Goal: Task Accomplishment & Management: Manage account settings

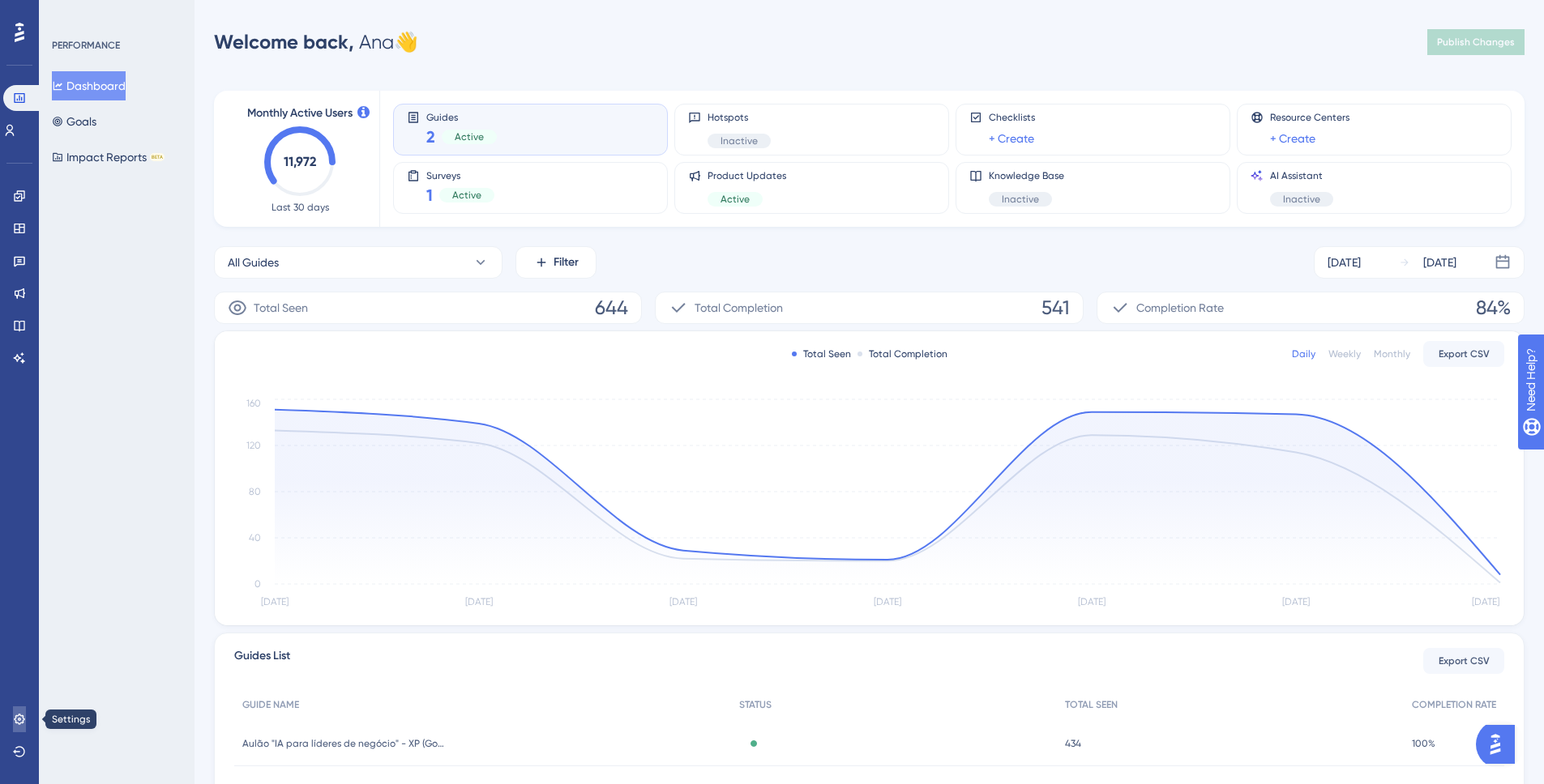
click at [13, 717] on icon at bounding box center [20, 719] width 13 height 13
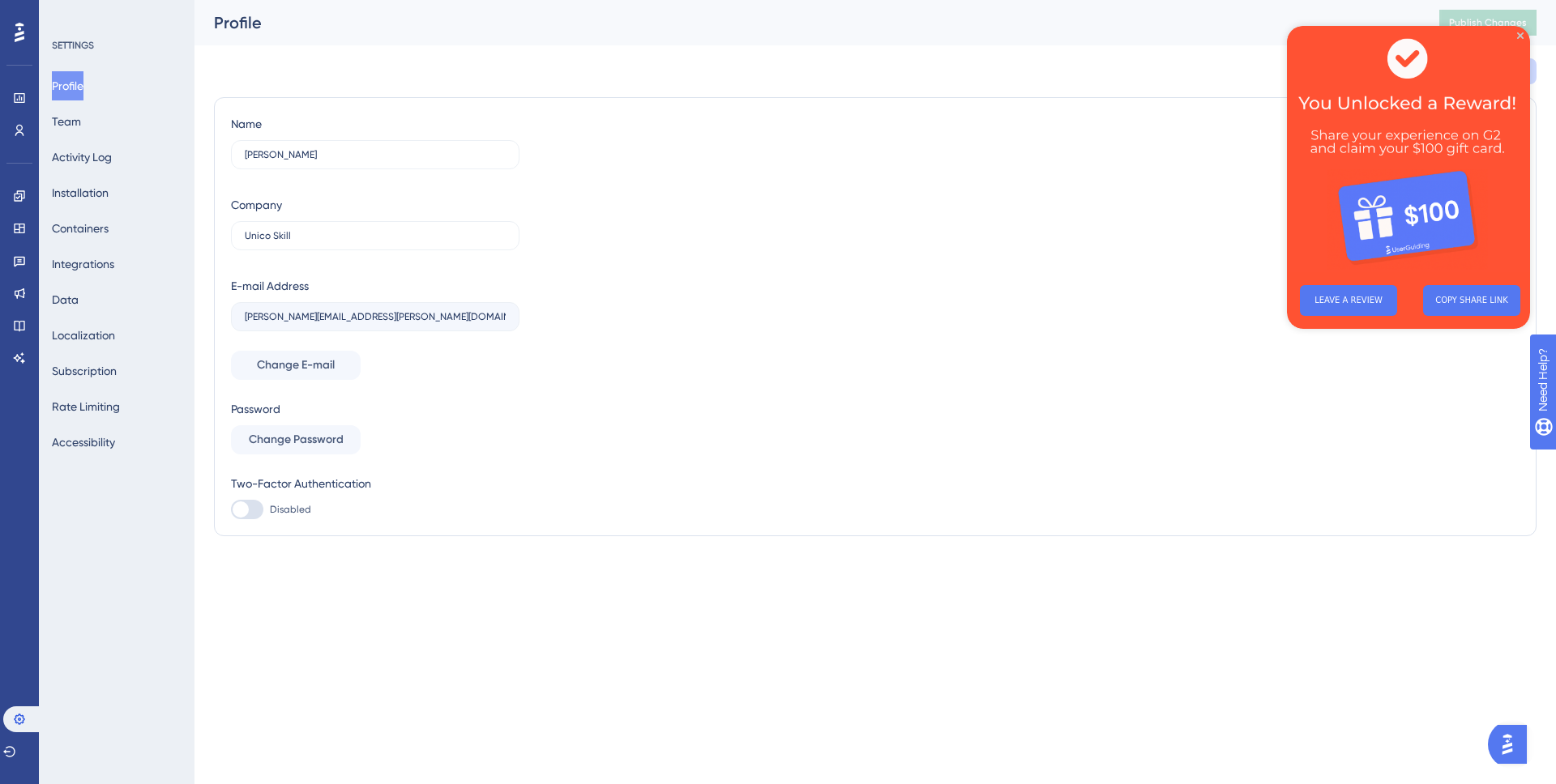
click at [124, 124] on div "Profile Team Activity Log Installation Containers Integrations Data Localizatio…" at bounding box center [117, 264] width 132 height 386
click at [62, 116] on button "Team" at bounding box center [66, 121] width 29 height 29
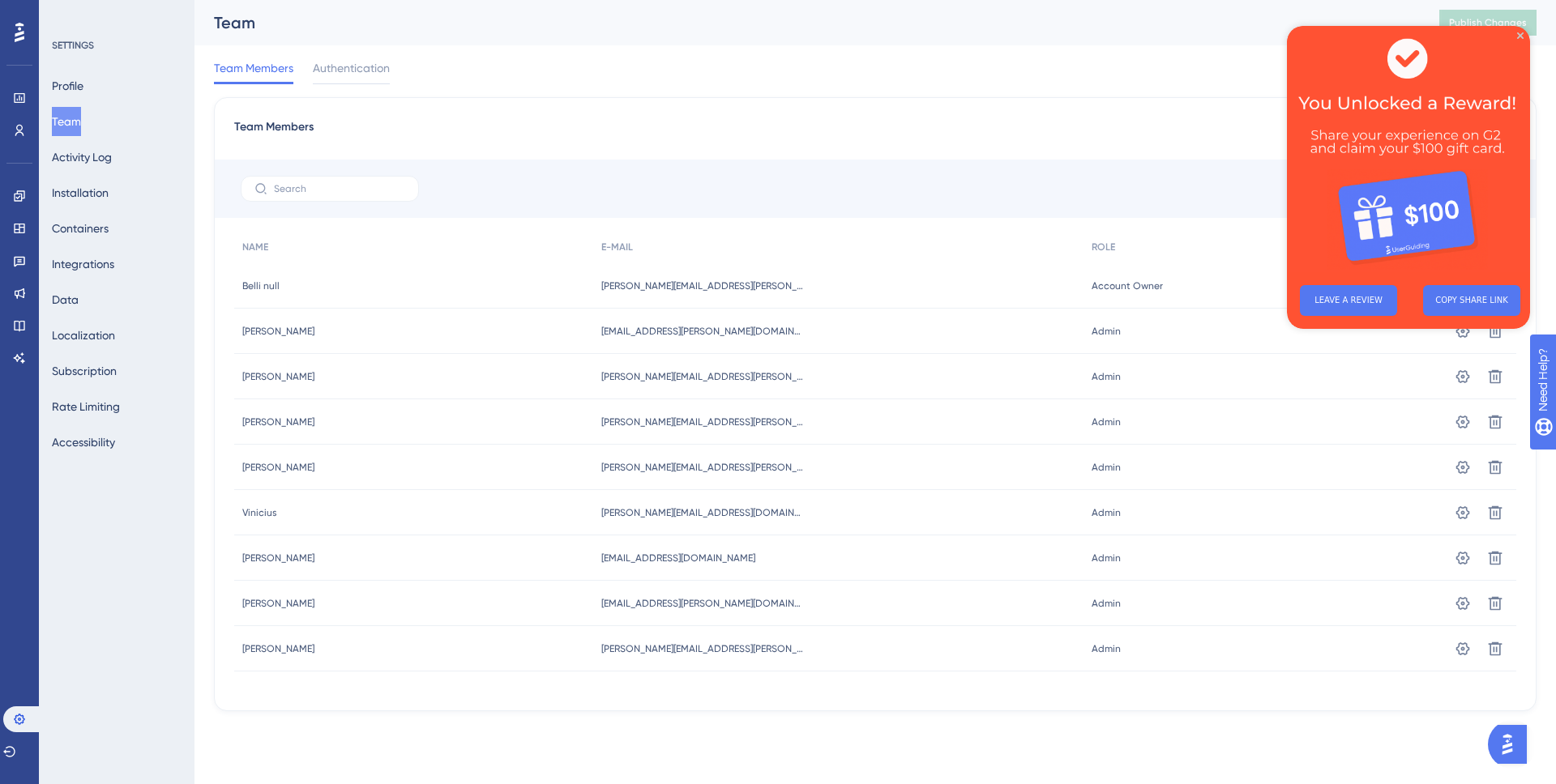
click at [1525, 33] on img at bounding box center [1408, 148] width 243 height 246
click at [1055, 337] on div "[EMAIL_ADDRESS][PERSON_NAME][DOMAIN_NAME] [DOMAIN_NAME][EMAIL_ADDRESS][PERSON_N…" at bounding box center [838, 331] width 490 height 45
click at [1521, 36] on icon "Close Preview" at bounding box center [1520, 35] width 6 height 6
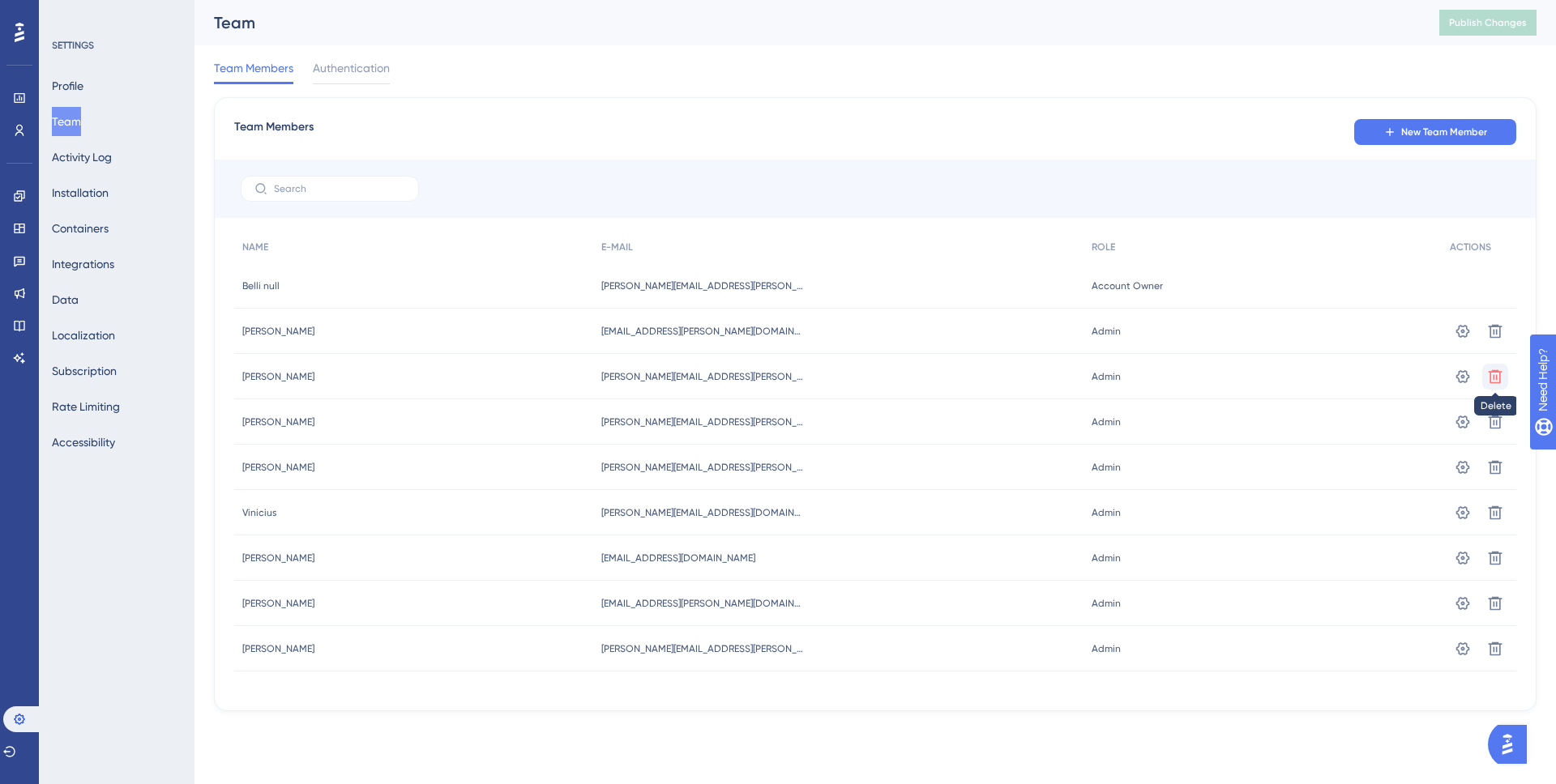
click at [1502, 372] on icon at bounding box center [1496, 377] width 16 height 16
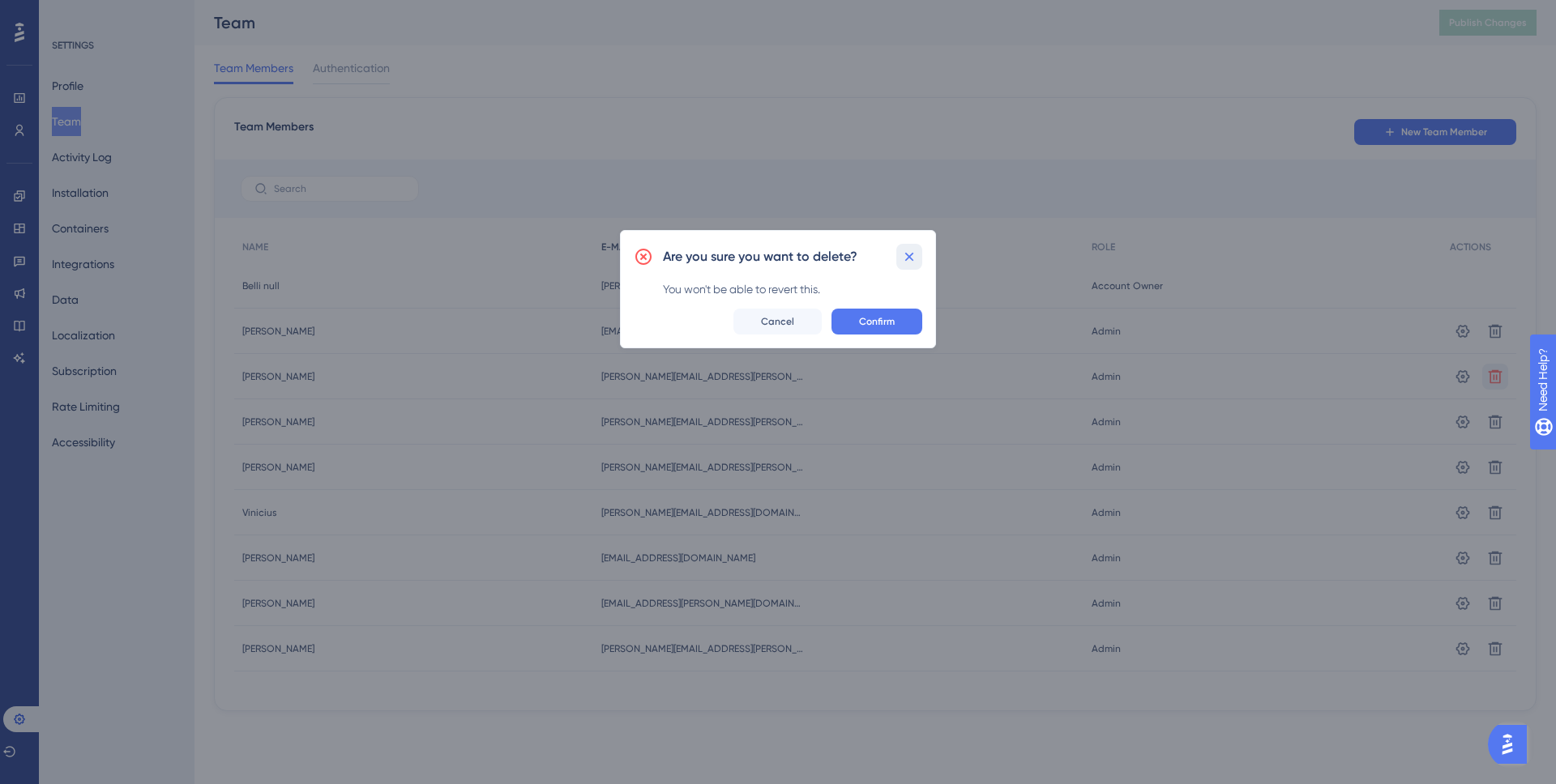
click at [900, 257] on button at bounding box center [909, 256] width 26 height 26
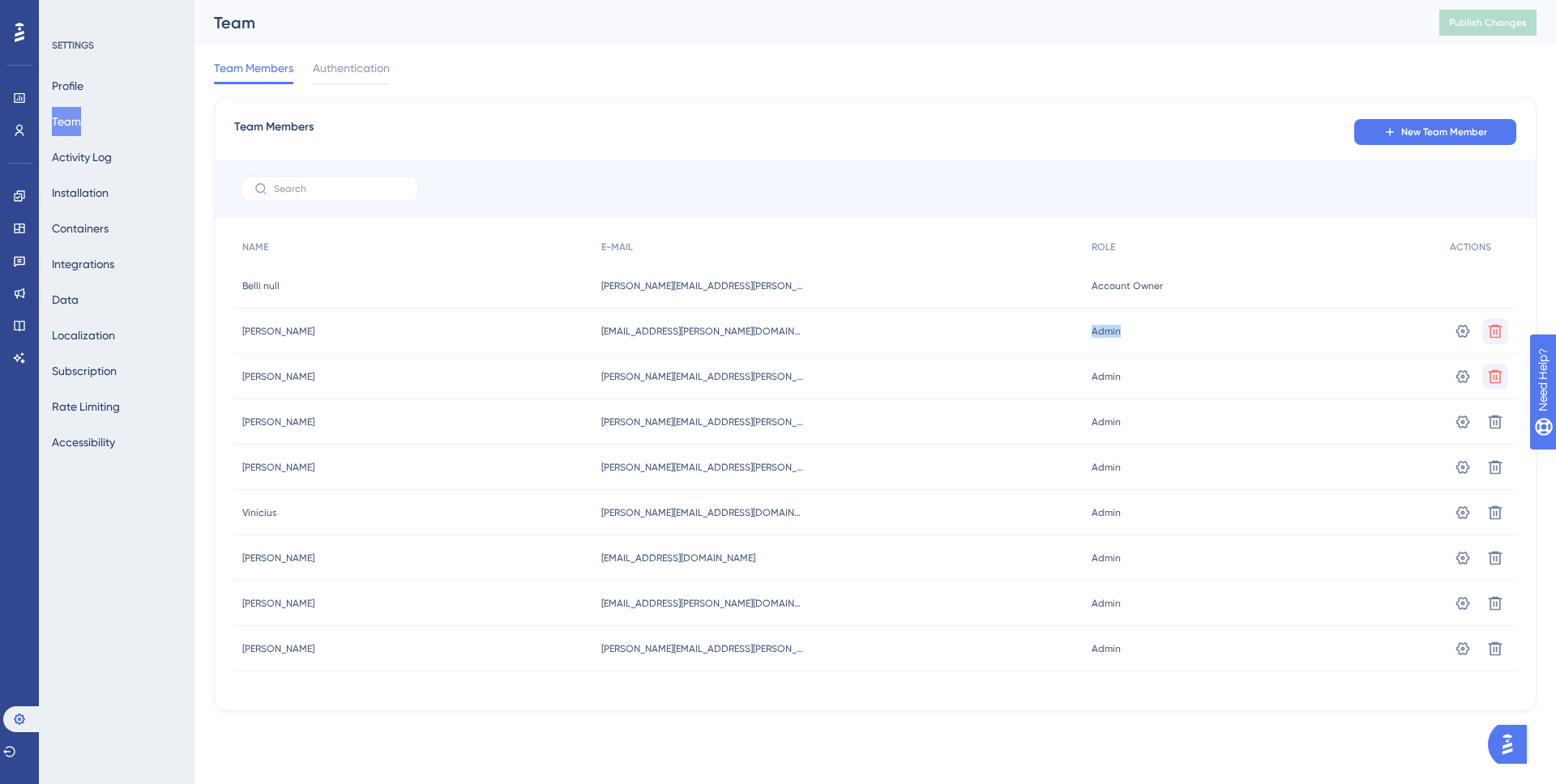
drag, startPoint x: 1112, startPoint y: 323, endPoint x: 1492, endPoint y: 328, distance: 380.0
click at [0, 0] on div "[PERSON_NAME] [PERSON_NAME][EMAIL_ADDRESS][PERSON_NAME][DOMAIN_NAME] [DOMAIN_NA…" at bounding box center [0, 0] width 0 height 0
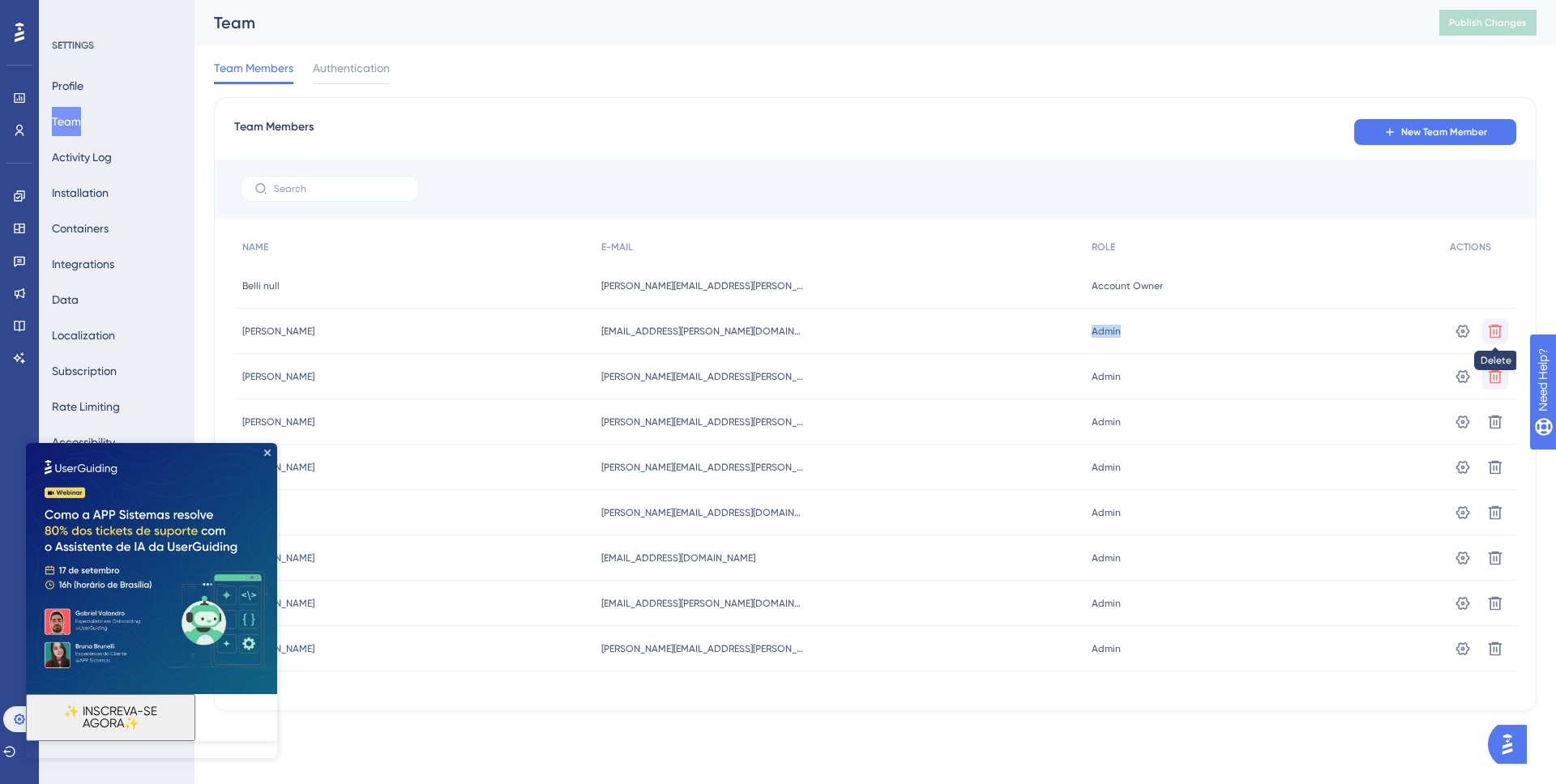
click at [1496, 332] on icon at bounding box center [1496, 331] width 13 height 13
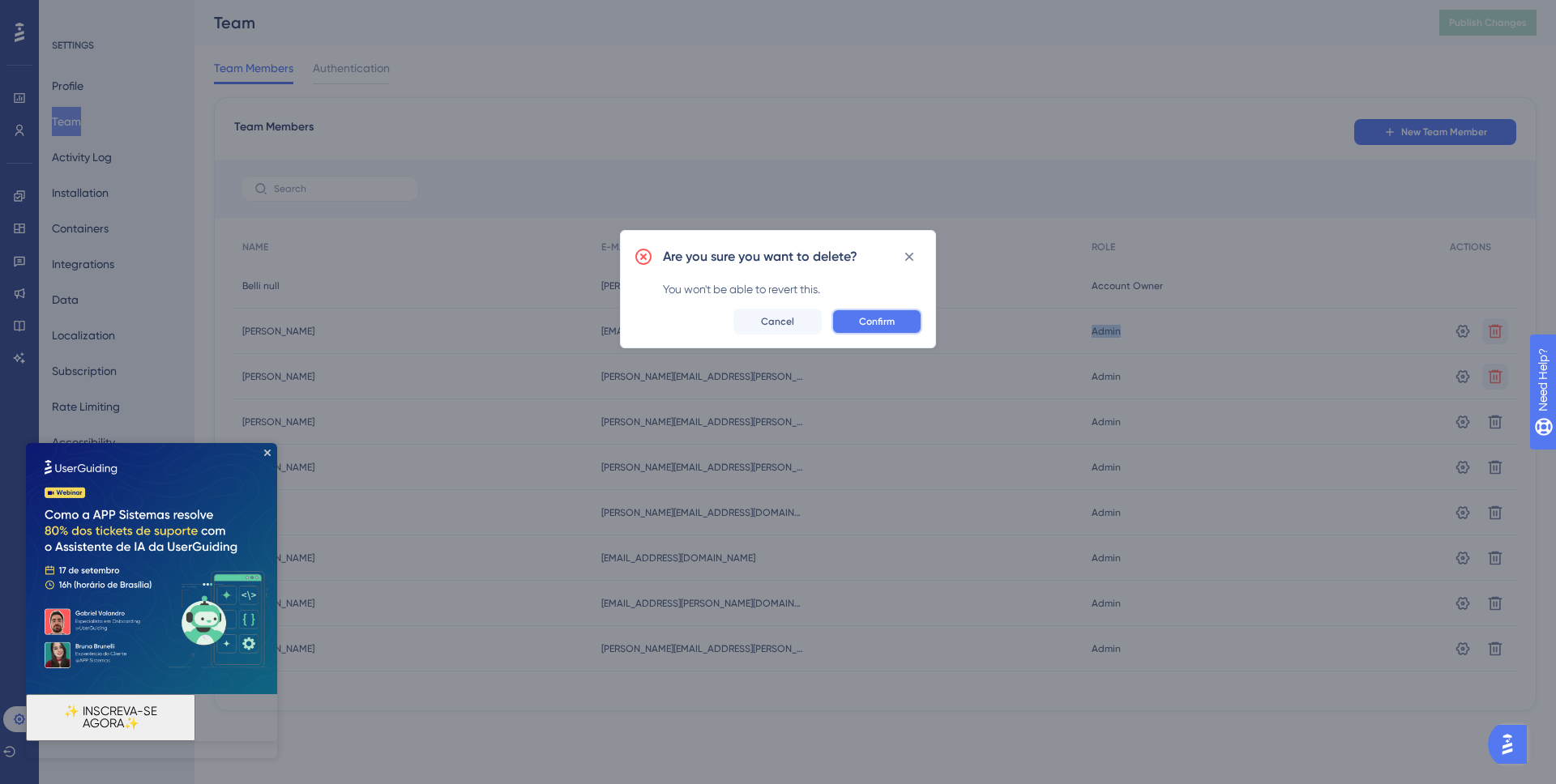
click at [866, 314] on button "Confirm" at bounding box center [877, 321] width 91 height 26
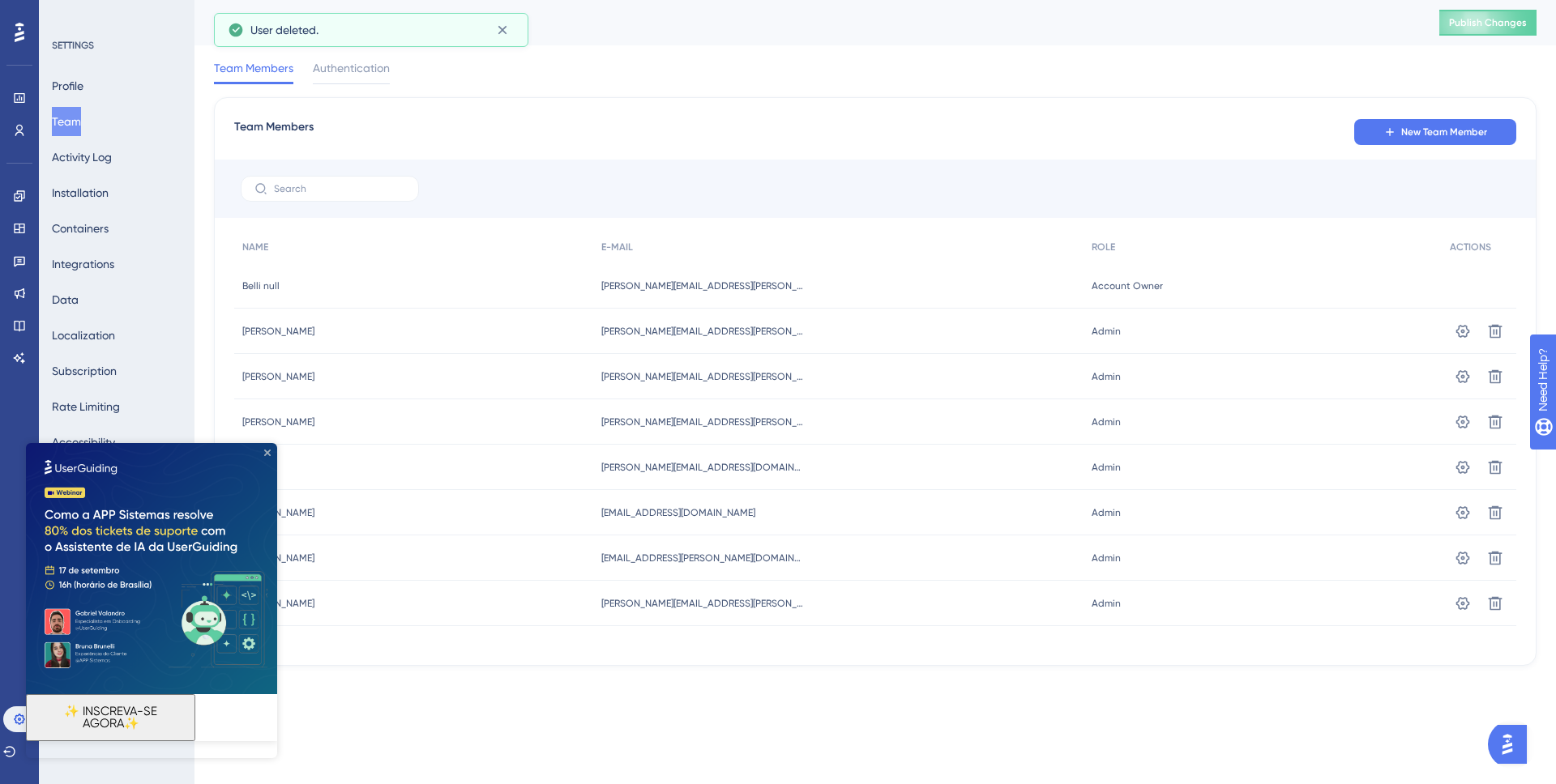
click at [270, 452] on icon "Close Preview" at bounding box center [267, 452] width 6 height 6
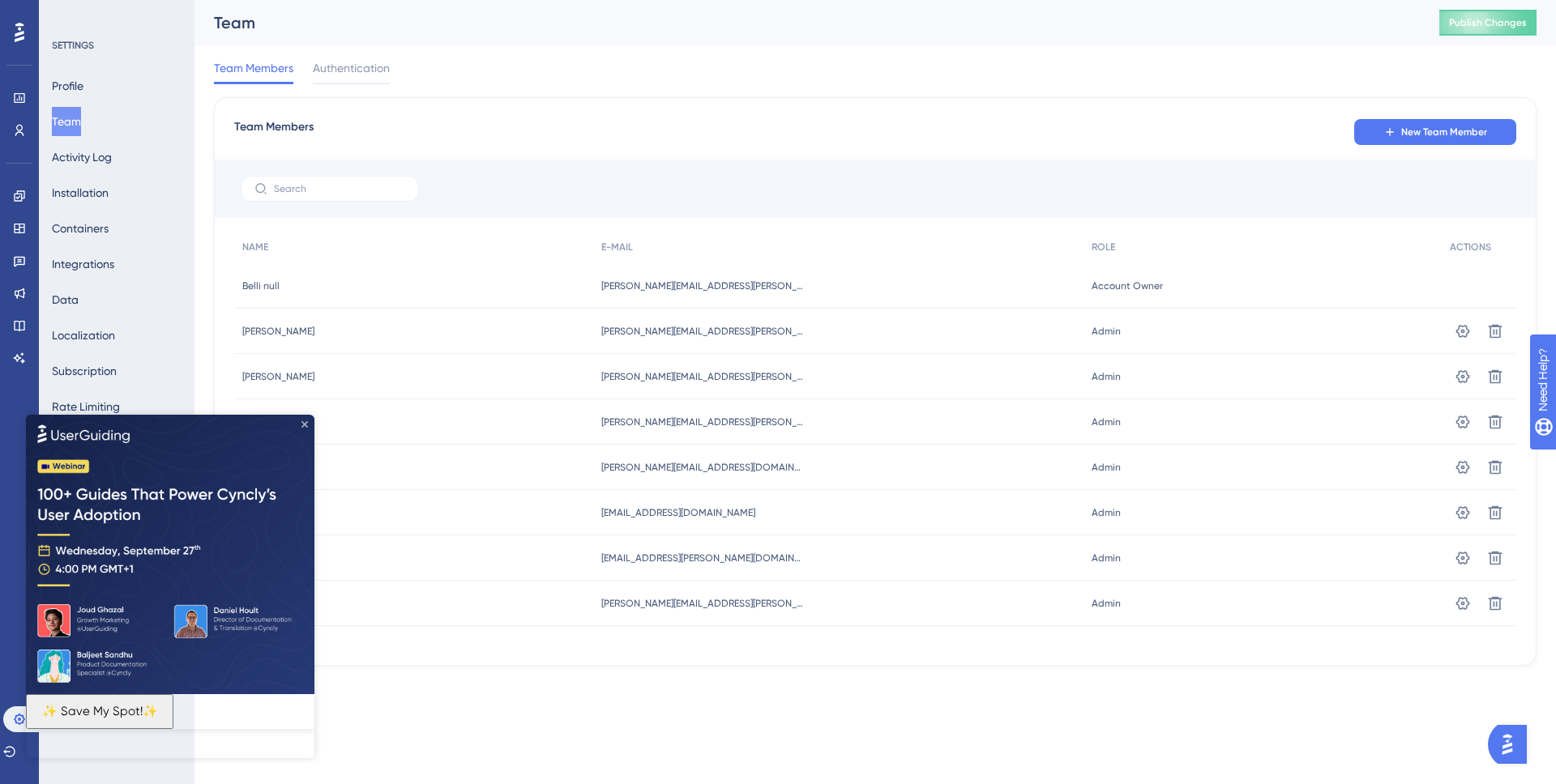
click at [304, 421] on icon "Close Preview" at bounding box center [304, 423] width 6 height 6
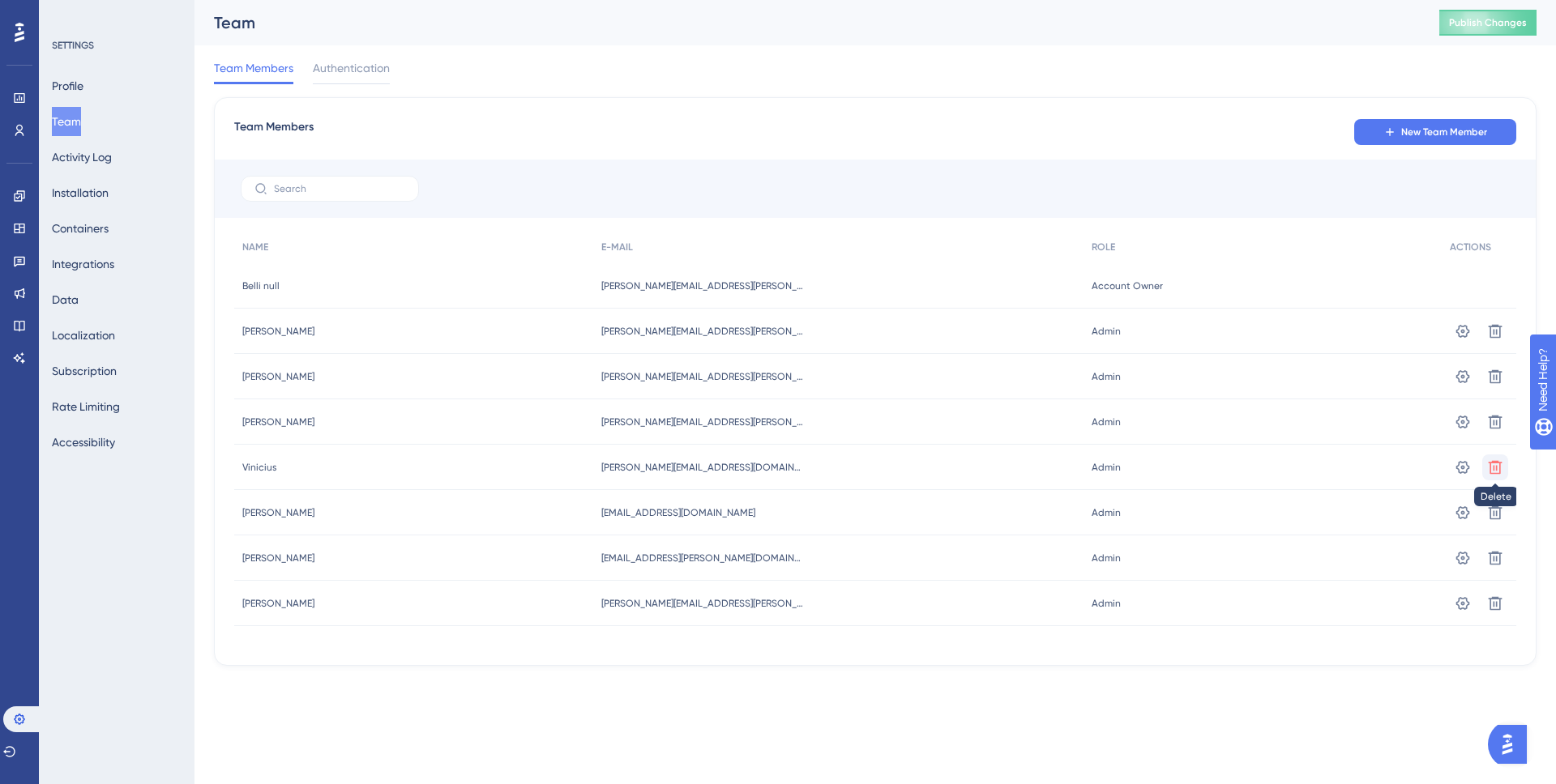
click at [1502, 475] on icon at bounding box center [1496, 468] width 16 height 16
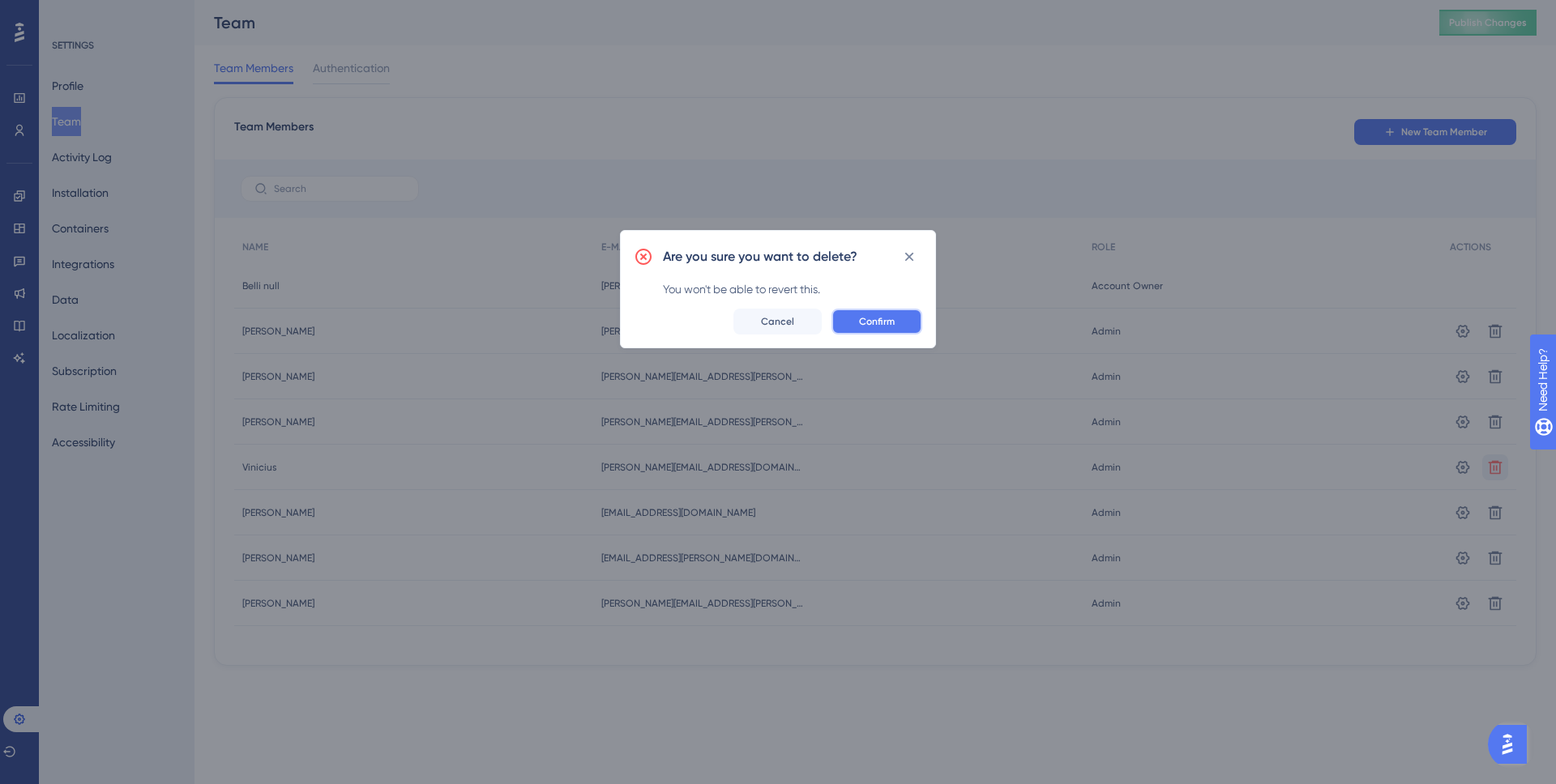
click at [898, 317] on button "Confirm" at bounding box center [877, 321] width 91 height 26
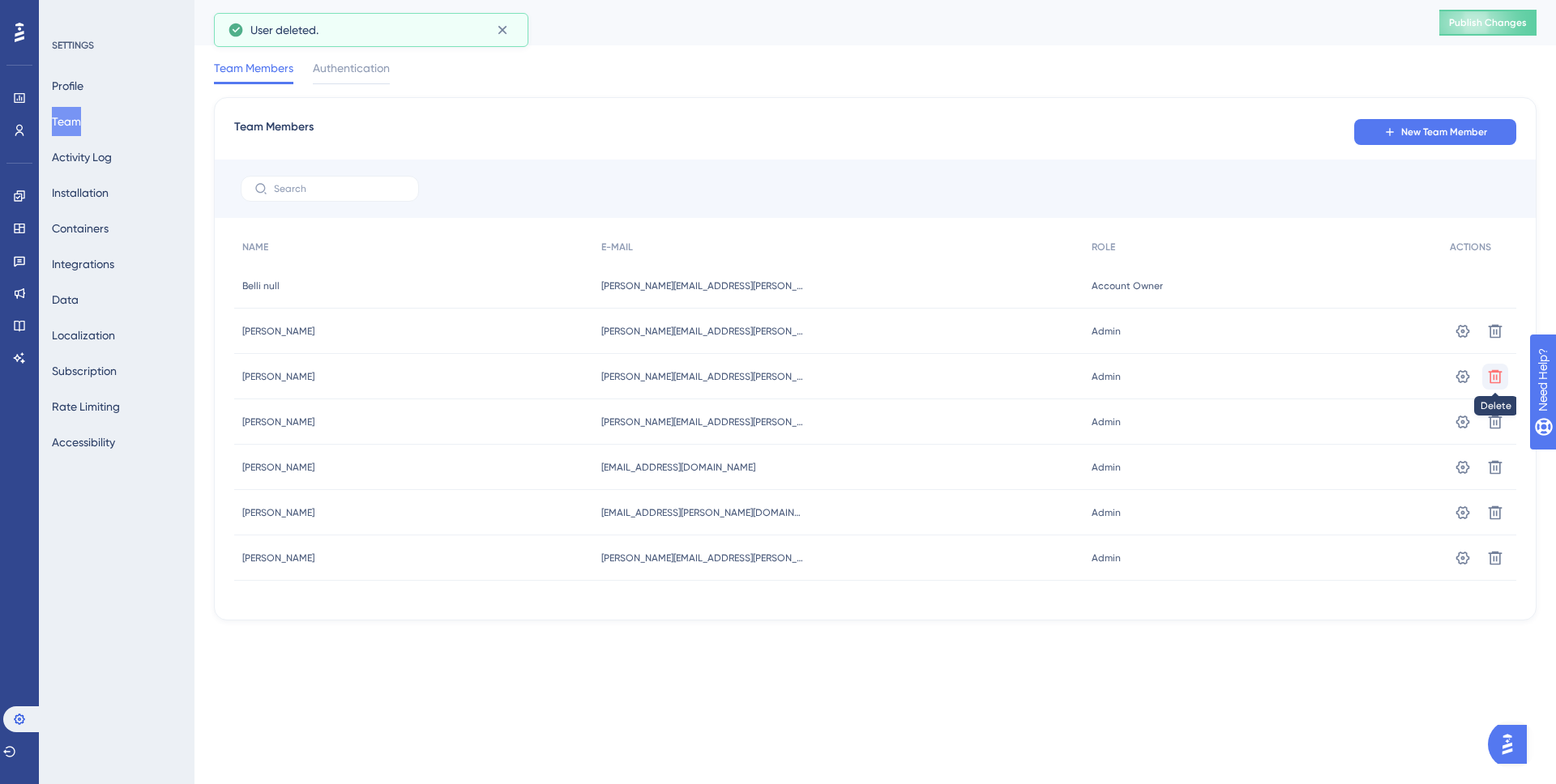
click at [1496, 371] on icon at bounding box center [1496, 376] width 13 height 13
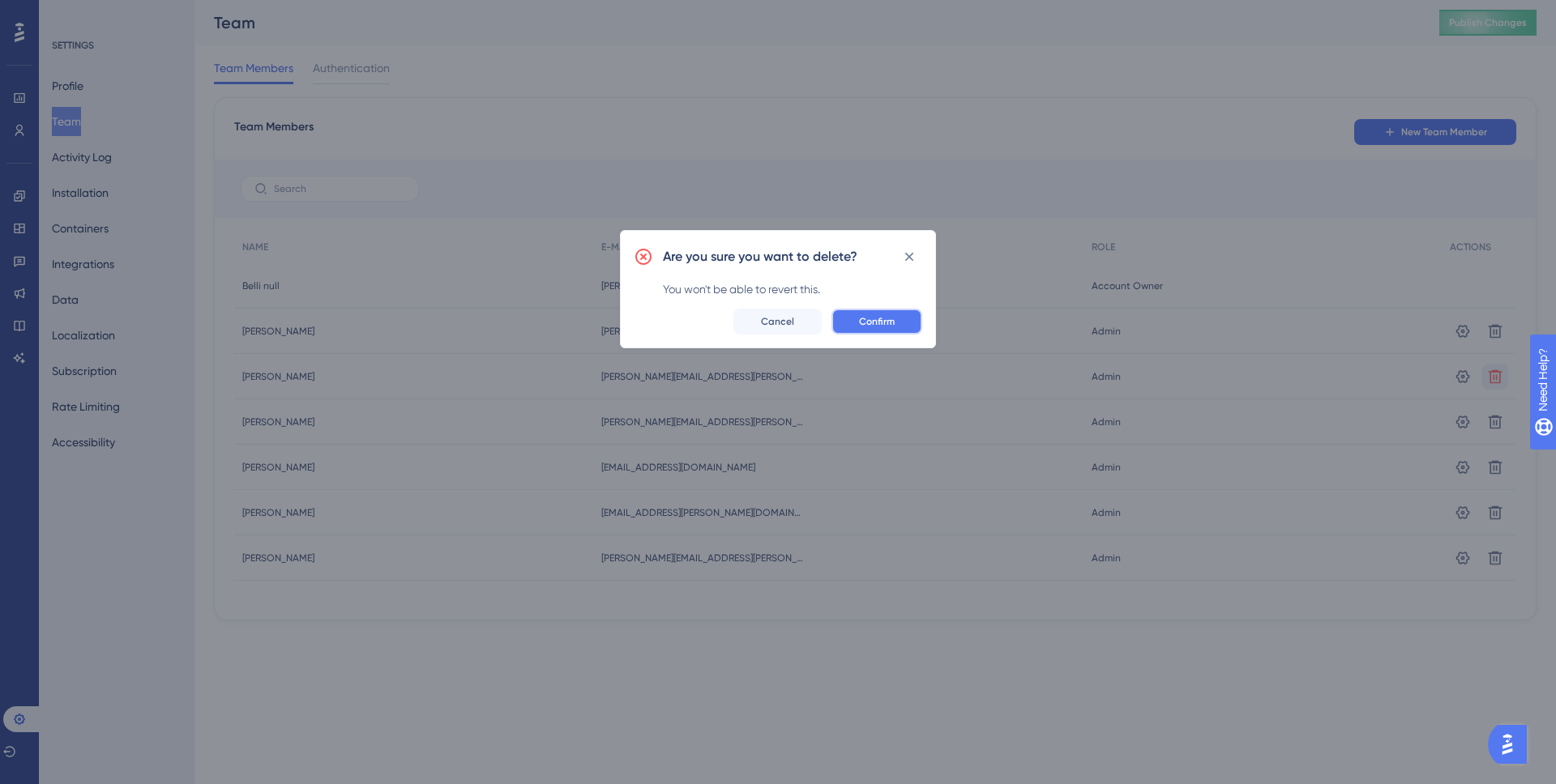
click at [872, 319] on span "Confirm" at bounding box center [877, 322] width 36 height 13
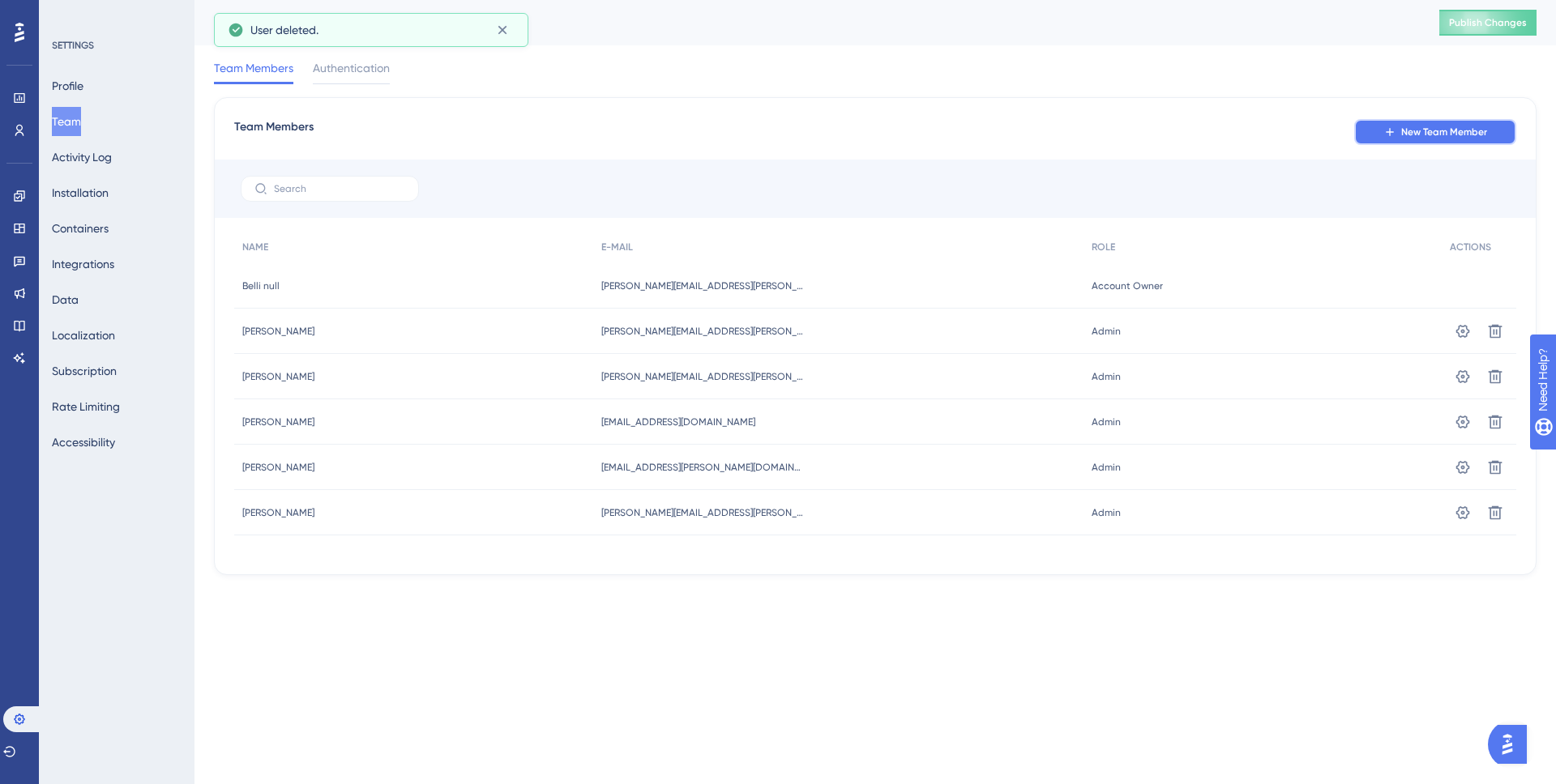
click at [1423, 124] on button "New Team Member" at bounding box center [1435, 132] width 162 height 26
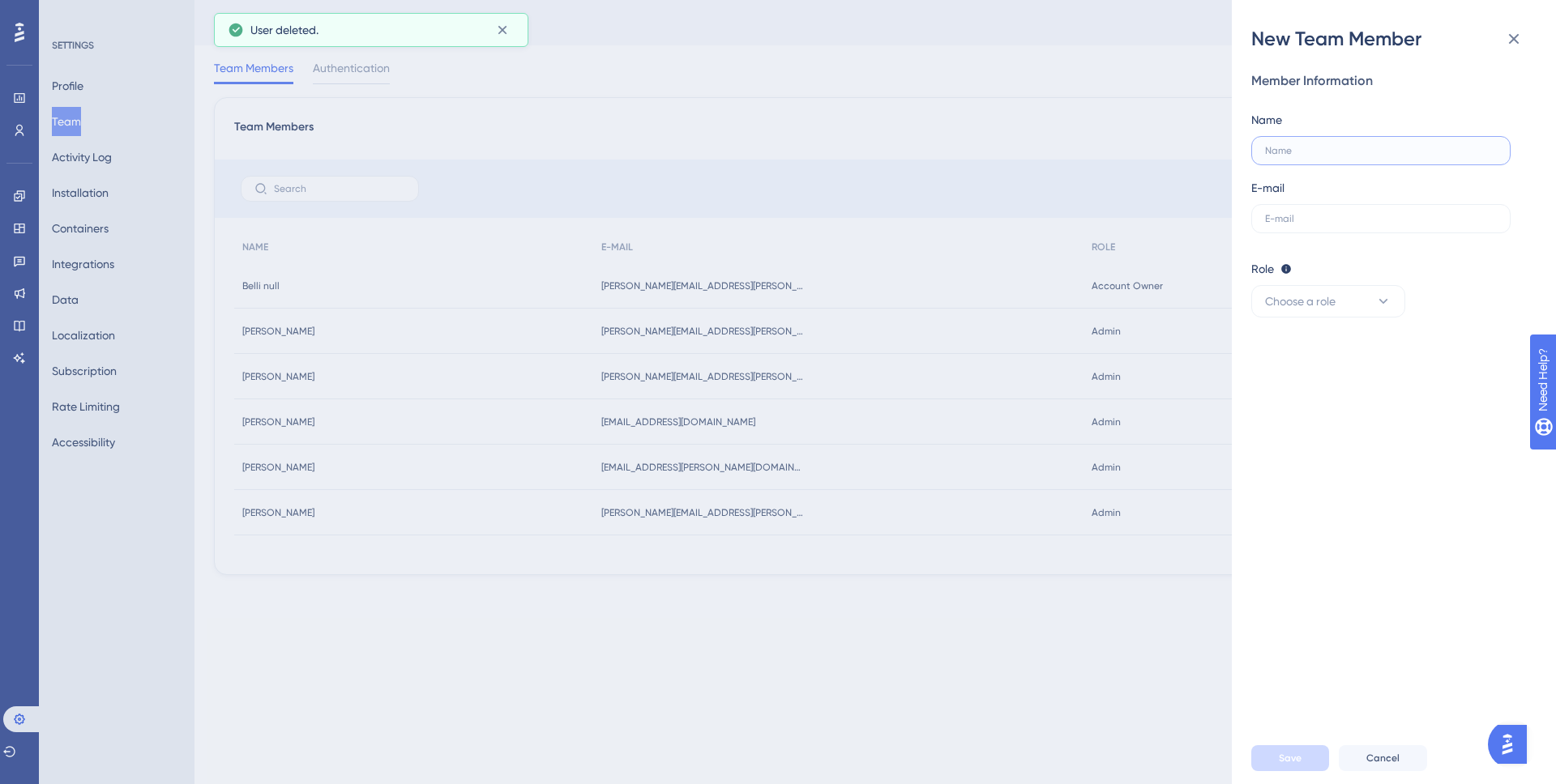
click at [1312, 147] on input "text" at bounding box center [1381, 150] width 232 height 12
click at [1306, 157] on label at bounding box center [1381, 150] width 260 height 29
click at [1306, 156] on input "text" at bounding box center [1381, 150] width 232 height 12
paste input "[PERSON_NAME]"
type input "[PERSON_NAME]"
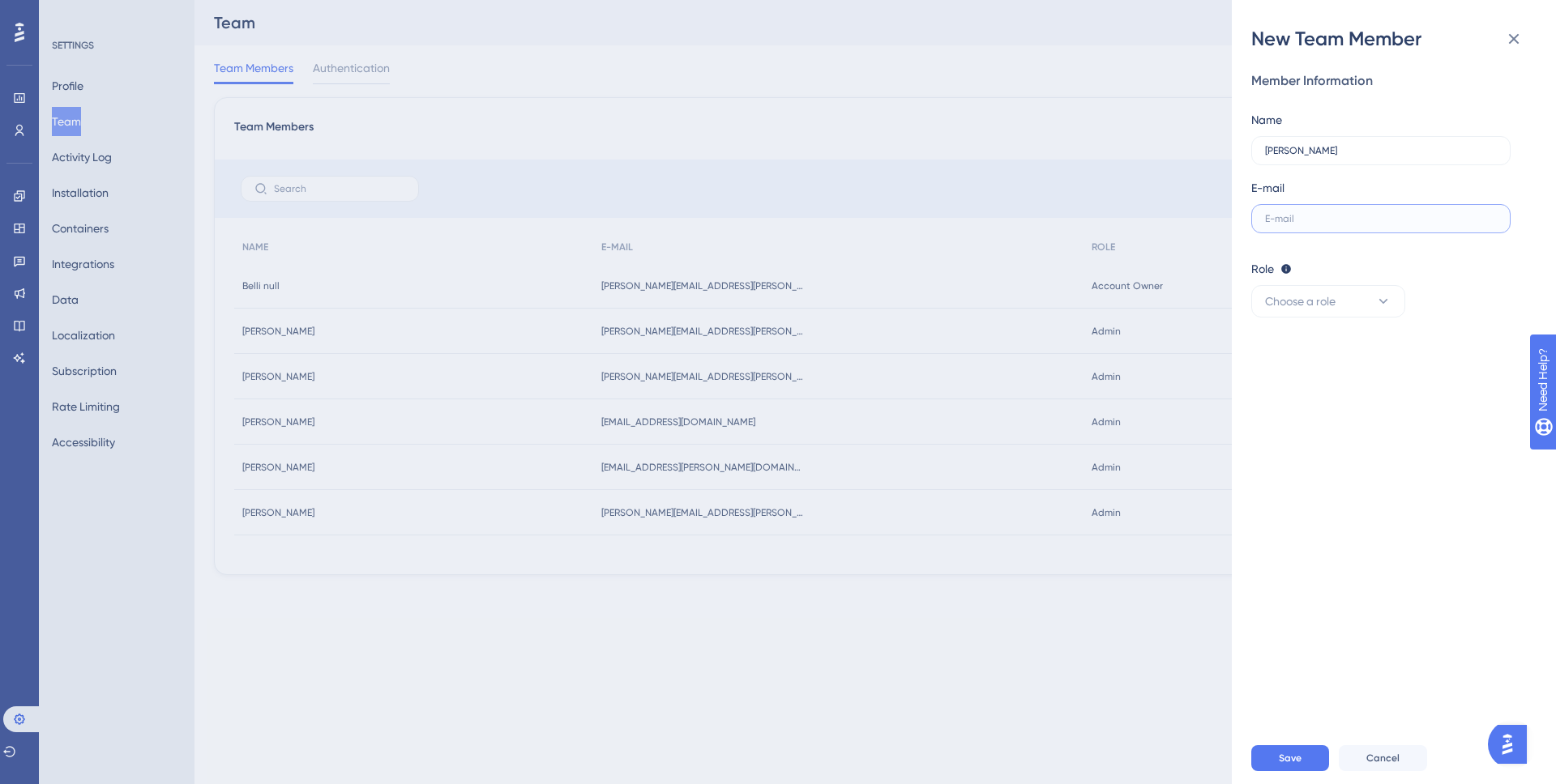
click at [1312, 213] on input "text" at bounding box center [1381, 219] width 232 height 12
paste input "[PERSON_NAME][EMAIL_ADDRESS][DOMAIN_NAME]"
click at [1349, 307] on button "Choose a role" at bounding box center [1327, 301] width 154 height 32
click at [1331, 351] on div "Admin Admin" at bounding box center [1328, 350] width 107 height 32
click at [1395, 399] on div "Member Information Name [PERSON_NAME] E-mail [PERSON_NAME][EMAIL_ADDRESS][DOMAI…" at bounding box center [1400, 392] width 298 height 681
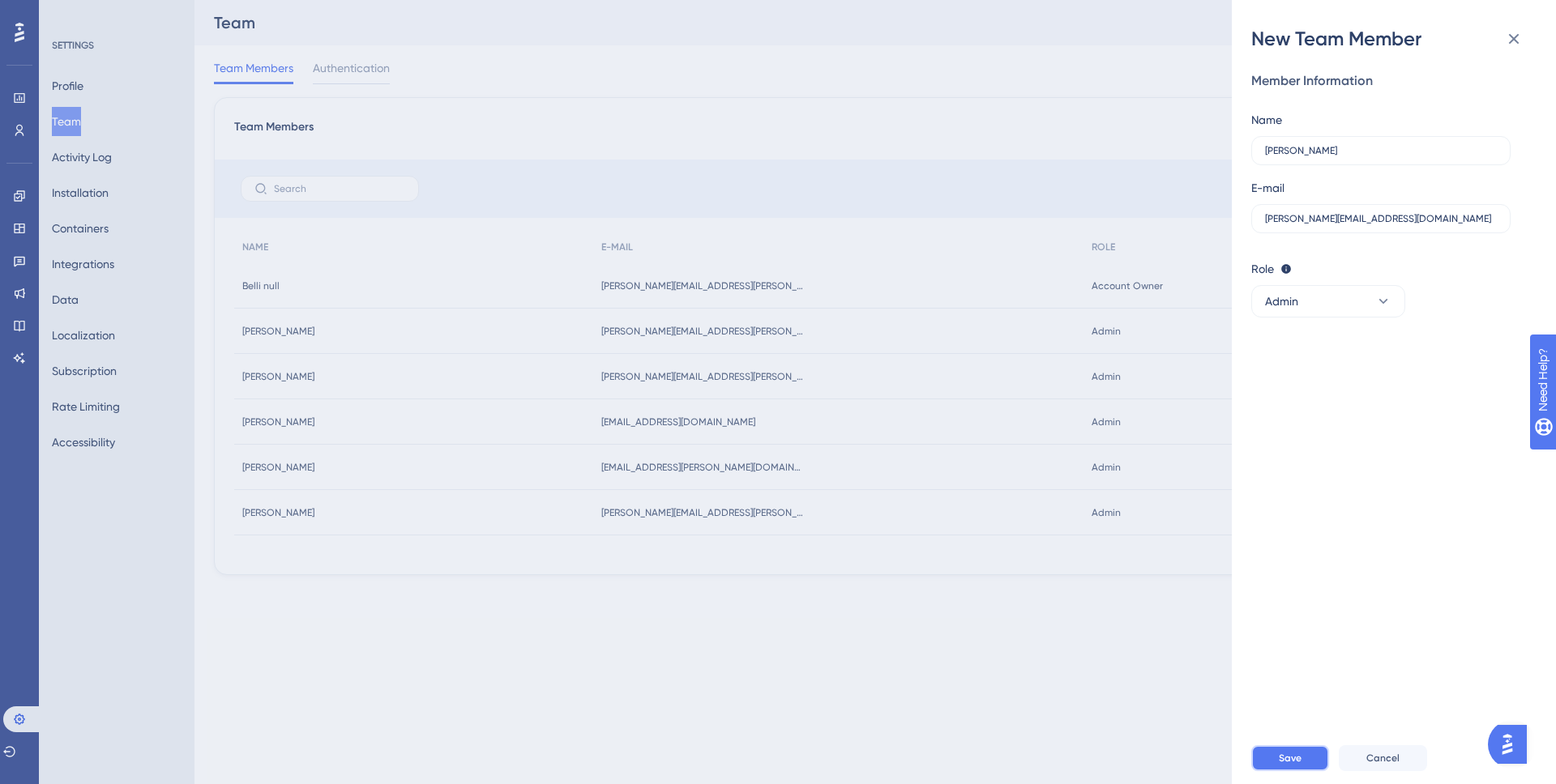
click at [1281, 761] on span "Save" at bounding box center [1290, 758] width 23 height 13
click at [1335, 219] on input "[PERSON_NAME][EMAIL_ADDRESS][DOMAIN_NAME]" at bounding box center [1381, 219] width 232 height 12
drag, startPoint x: 1329, startPoint y: 217, endPoint x: 1353, endPoint y: 227, distance: 26.0
click at [1329, 217] on input "[PERSON_NAME][EMAIL_ADDRESS][DOMAIN_NAME]" at bounding box center [1381, 219] width 232 height 12
click at [1492, 268] on div "Role Editor: Create & edit materials Publisher: Editor + Publish changes Admin:…" at bounding box center [1387, 269] width 272 height 20
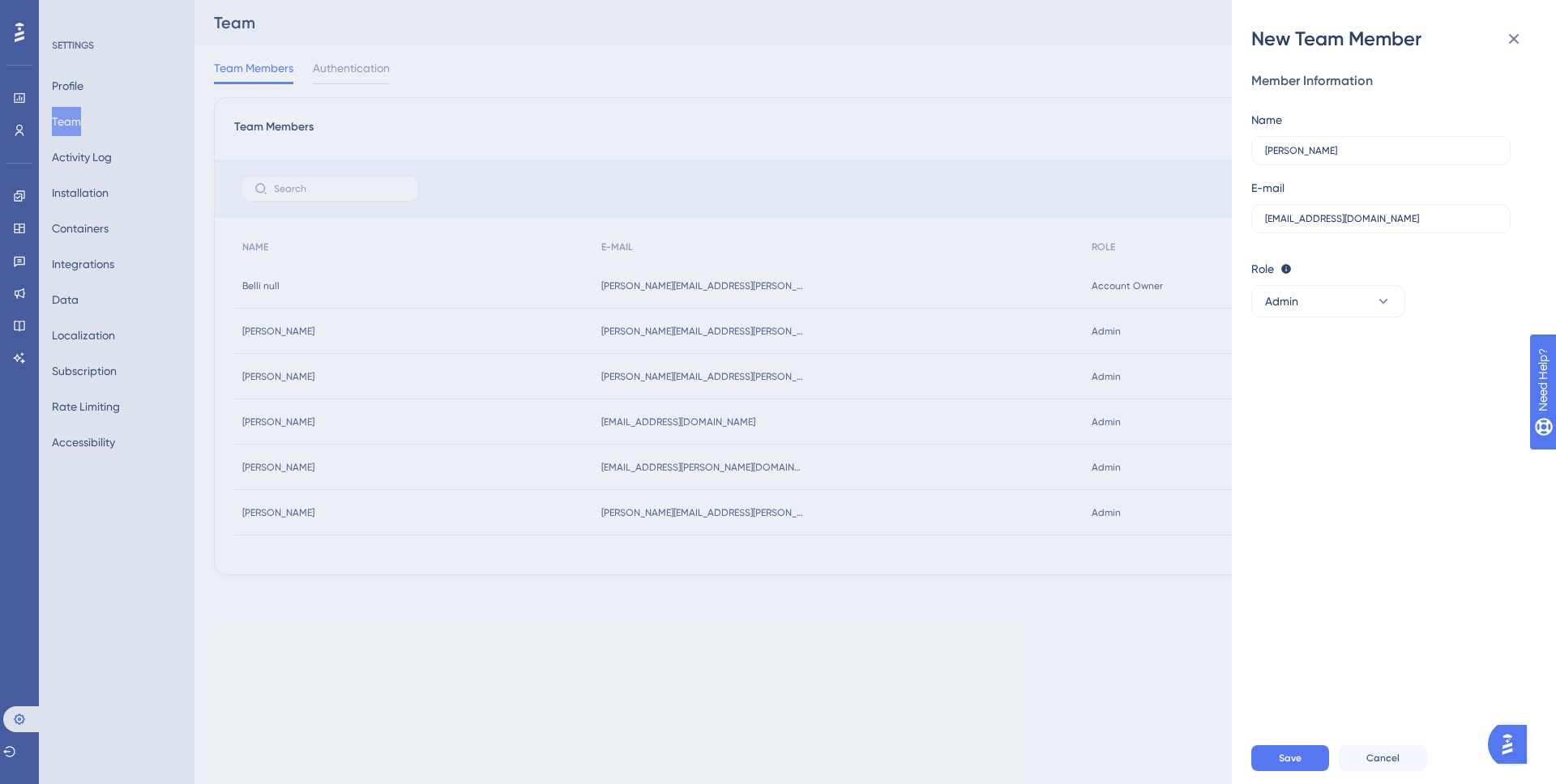
click at [1407, 238] on div "Member Information Name [PERSON_NAME] E-mail [EMAIL_ADDRESS][DOMAIN_NAME] Role …" at bounding box center [1387, 194] width 272 height 246
click at [1403, 216] on input "[EMAIL_ADDRESS][DOMAIN_NAME]" at bounding box center [1381, 219] width 232 height 12
click at [1322, 219] on input "[EMAIL_ADDRESS][DOMAIN_NAME]" at bounding box center [1381, 219] width 232 height 12
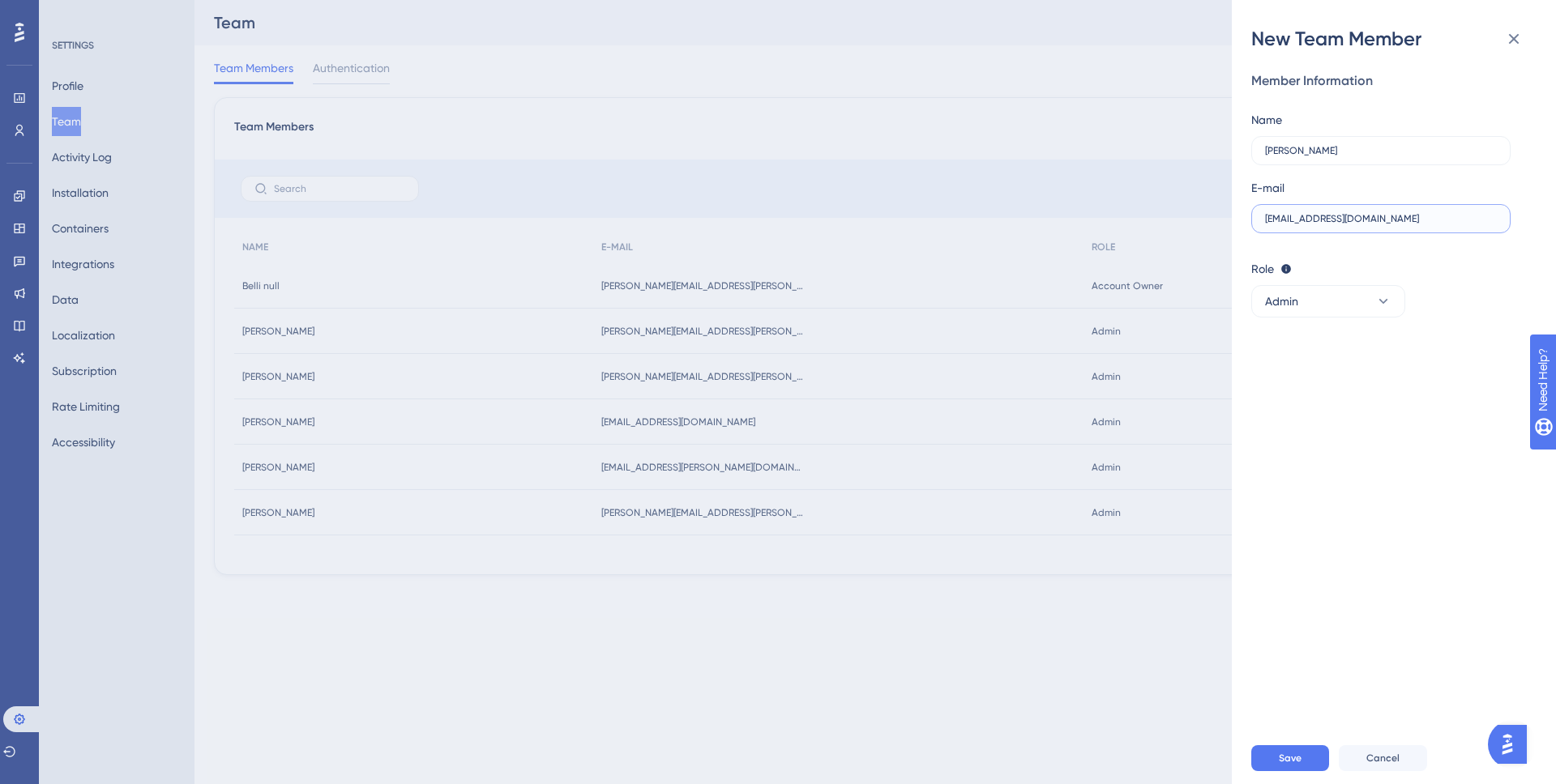
click at [1335, 219] on input "[EMAIL_ADDRESS][DOMAIN_NAME]" at bounding box center [1381, 219] width 232 height 12
type input "[PERSON_NAME][EMAIL_ADDRESS][DOMAIN_NAME]"
click at [1306, 768] on button "Save" at bounding box center [1290, 758] width 78 height 26
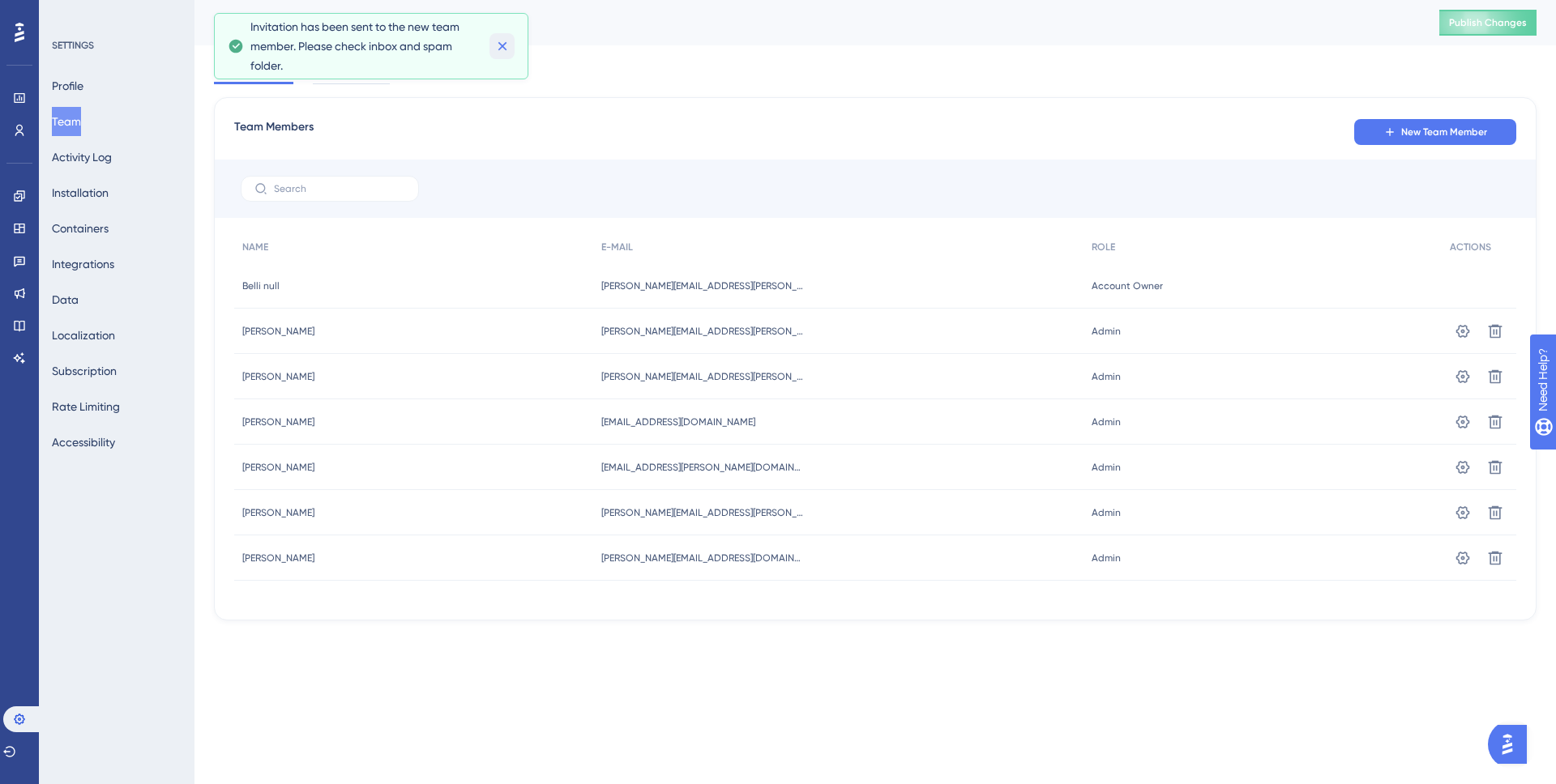
click at [504, 51] on icon at bounding box center [502, 46] width 16 height 16
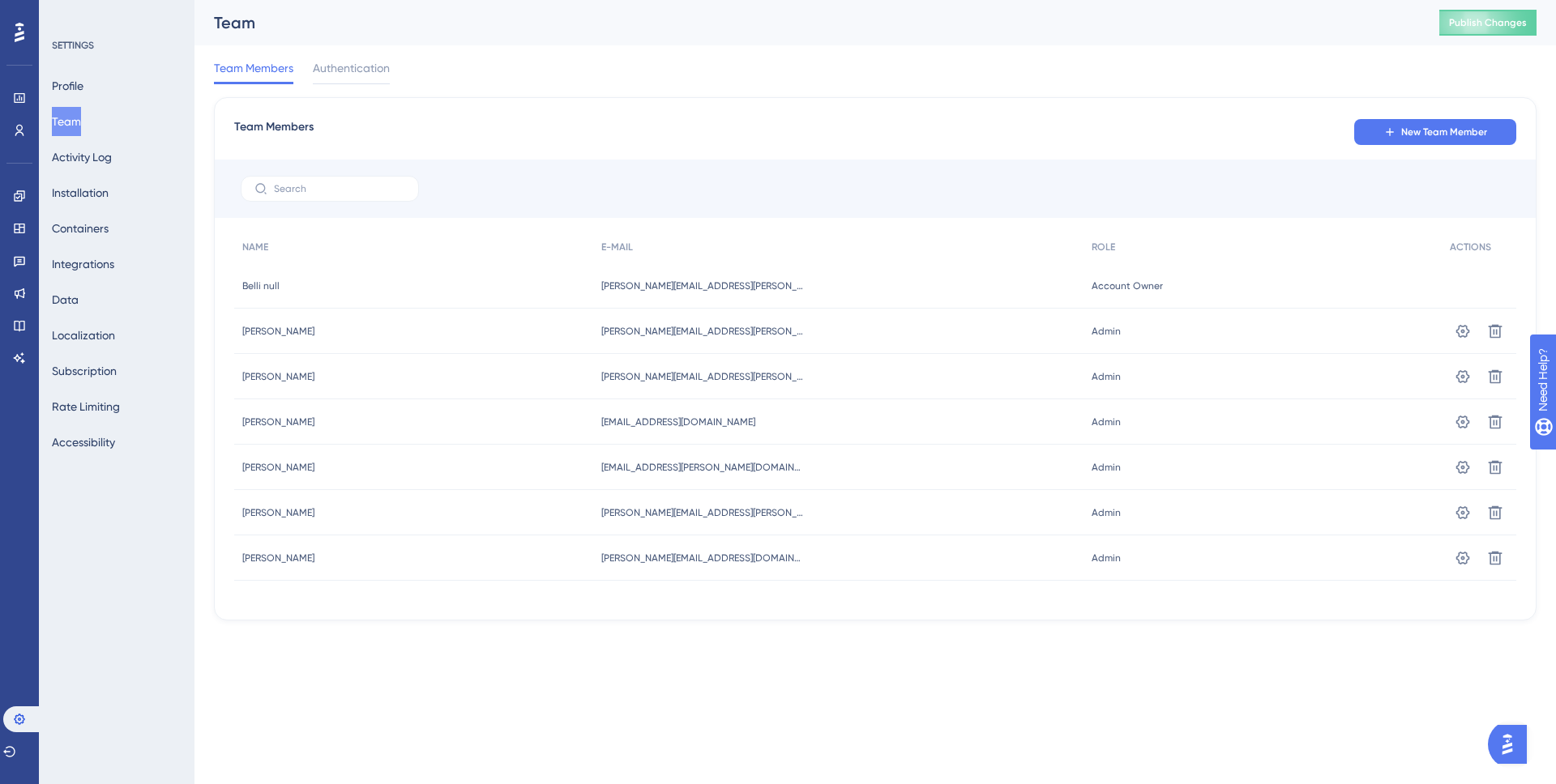
drag, startPoint x: 782, startPoint y: 568, endPoint x: 633, endPoint y: 565, distance: 149.0
click at [630, 567] on div "[PERSON_NAME][EMAIL_ADDRESS][DOMAIN_NAME] [PERSON_NAME][DOMAIN_NAME][EMAIL_ADDR…" at bounding box center [838, 558] width 490 height 45
drag, startPoint x: 714, startPoint y: 561, endPoint x: 786, endPoint y: 563, distance: 72.0
click at [786, 563] on div "[PERSON_NAME][EMAIL_ADDRESS][DOMAIN_NAME] [PERSON_NAME][DOMAIN_NAME][EMAIL_ADDR…" at bounding box center [838, 558] width 490 height 45
copy span "[PERSON_NAME][EMAIL_ADDRESS][DOMAIN_NAME]"
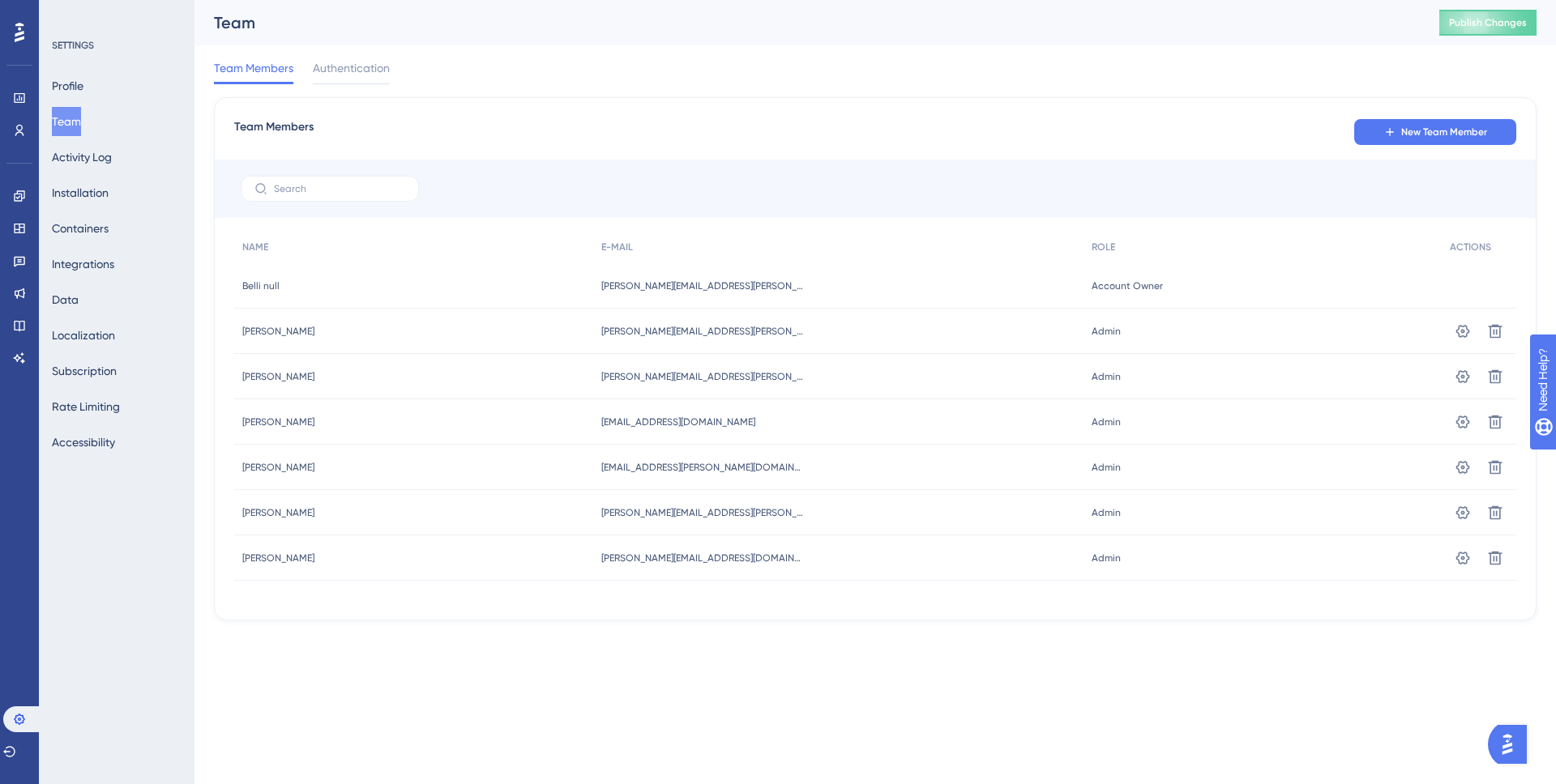
click at [739, 607] on div "Team Members New Team Member NAME E-MAIL ROLE ACTIONS Belli null Belli null [PE…" at bounding box center [876, 358] width 1323 height 524
